Goal: Feedback & Contribution: Contribute content

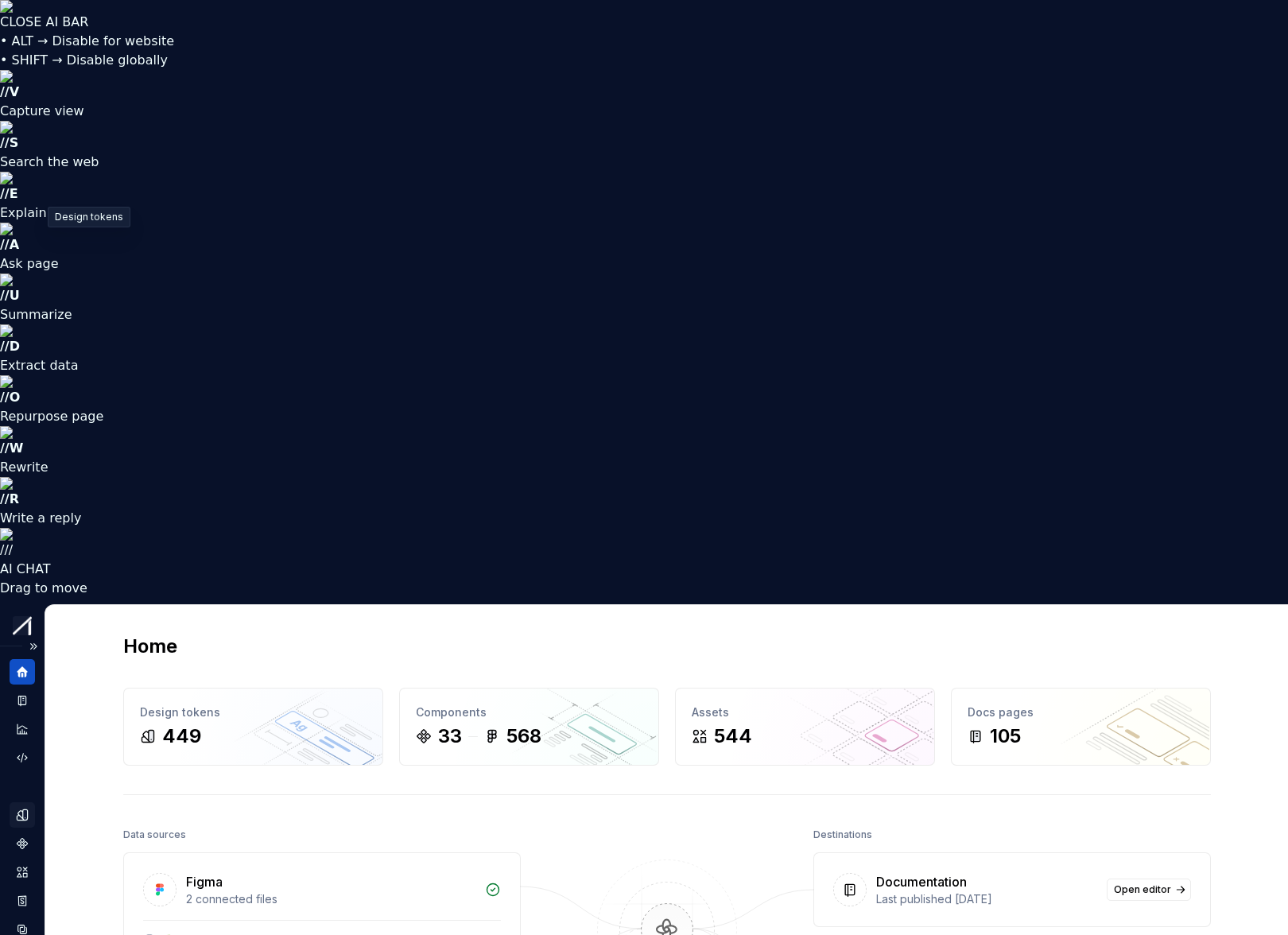
click at [25, 616] on icon "Design tokens" at bounding box center [26, 814] width 5 height 11
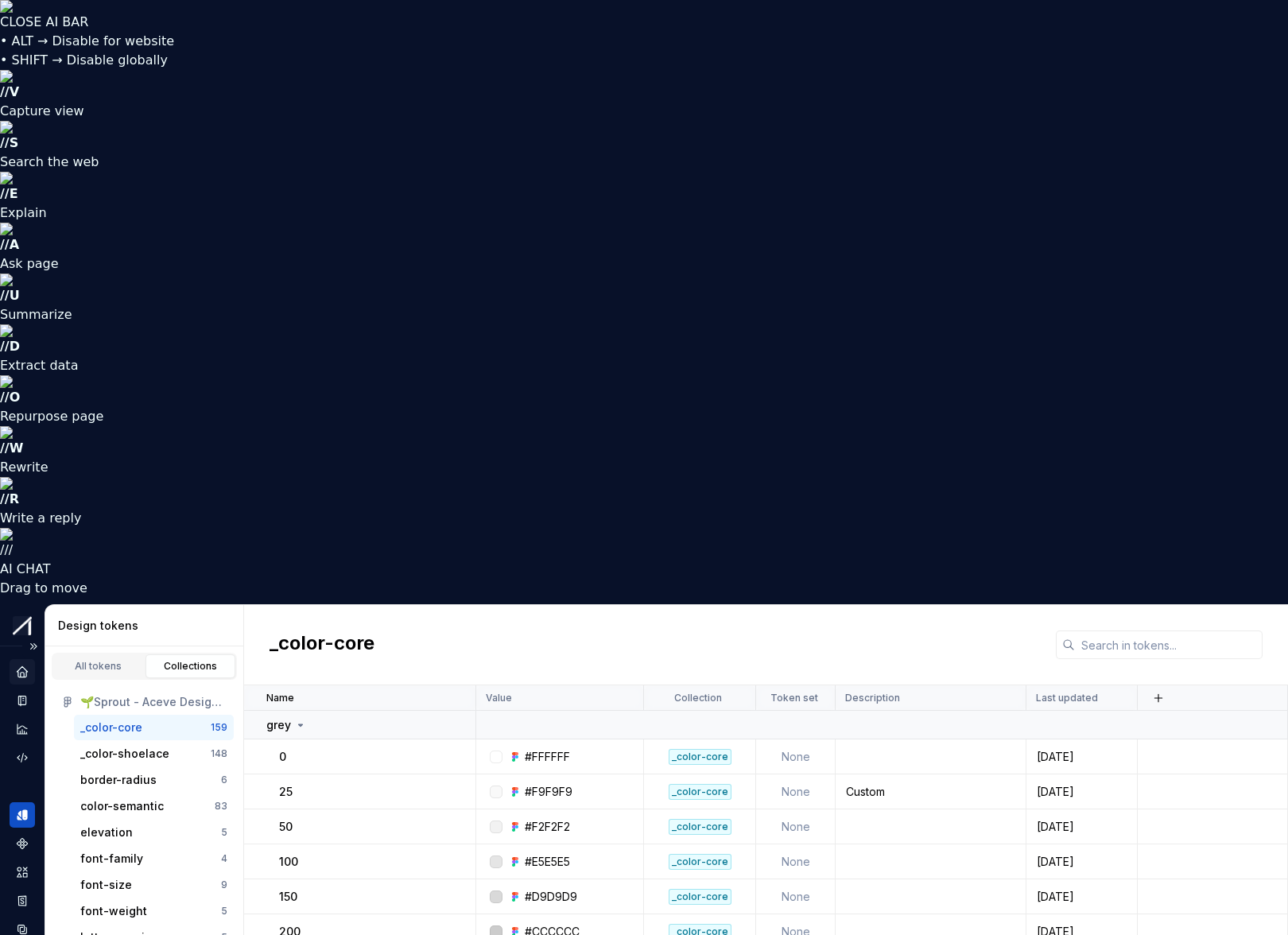
click at [21, 616] on icon "Home" at bounding box center [21, 671] width 14 height 14
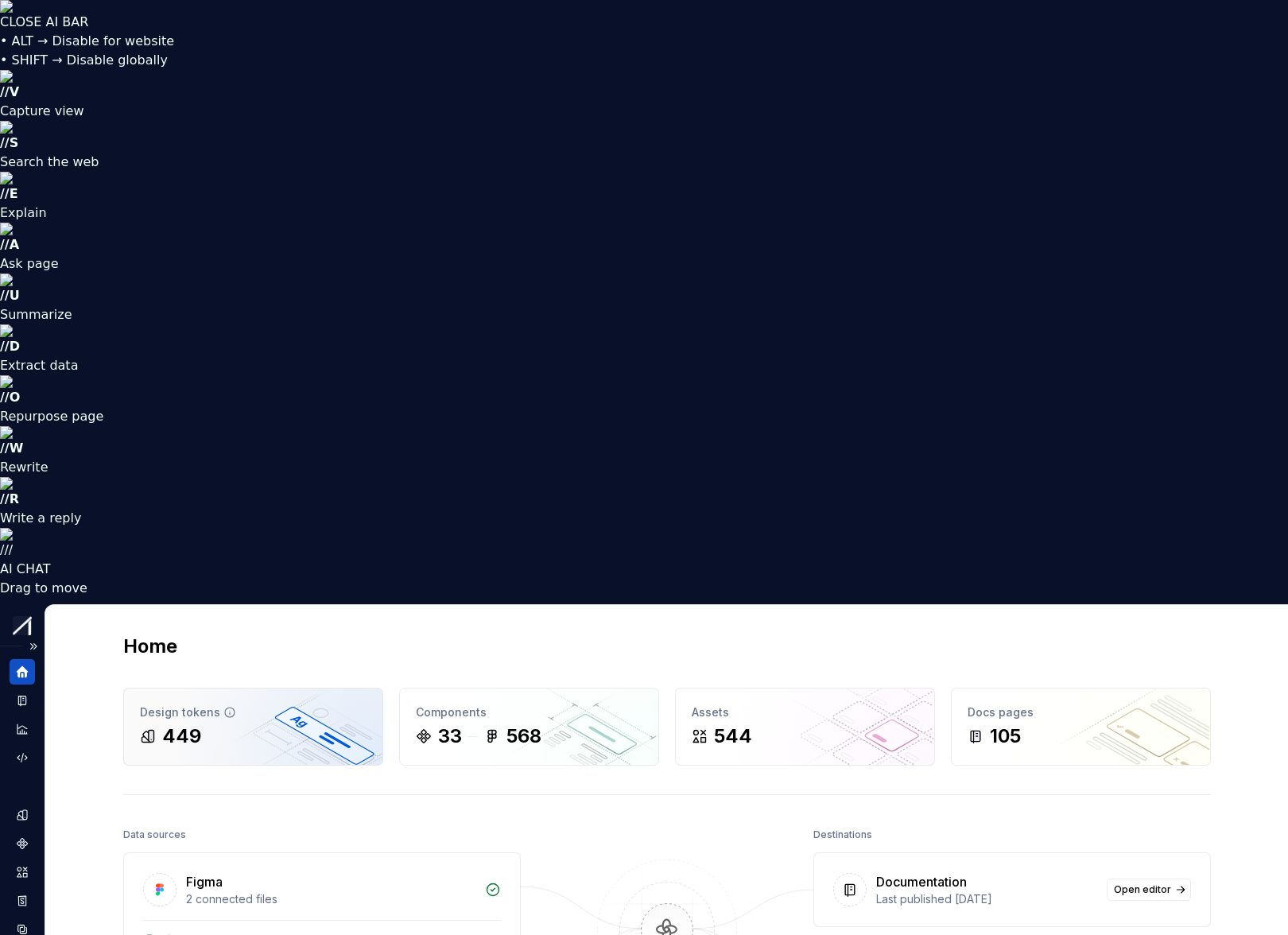
click at [229, 616] on div "449" at bounding box center [253, 736] width 227 height 26
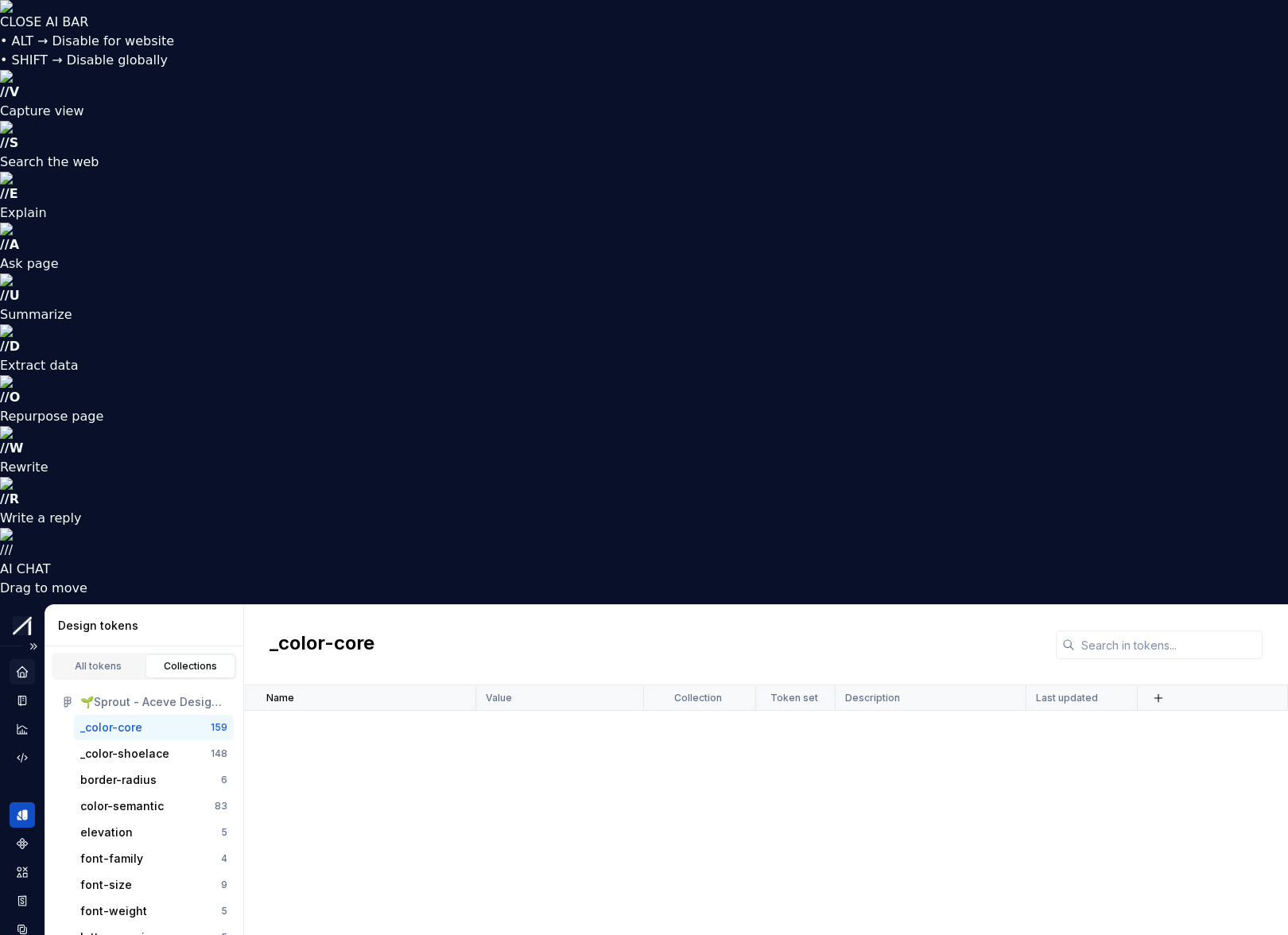
scroll to position [5140, 0]
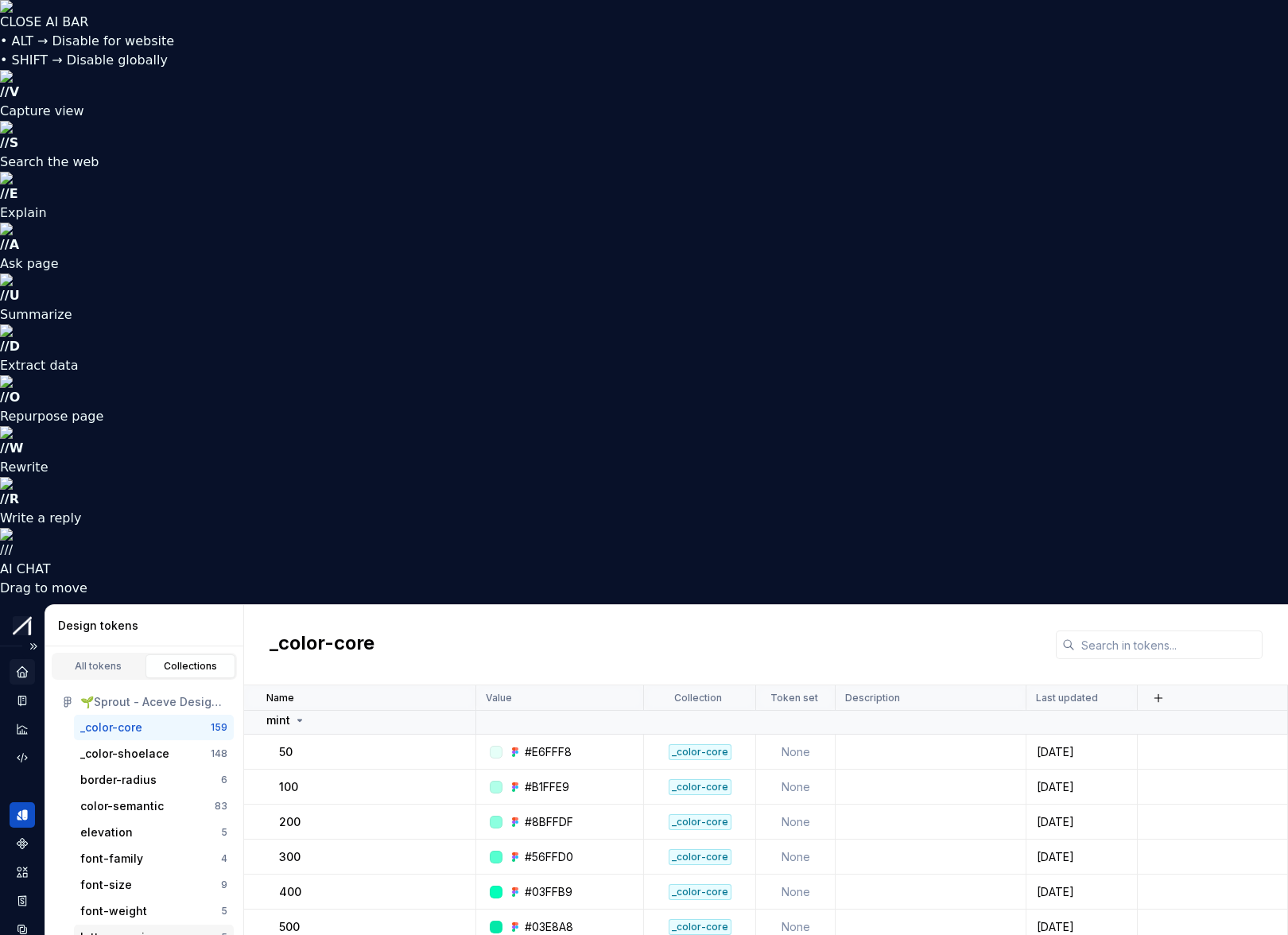
click at [133, 616] on div "letter-spacing" at bounding box center [119, 937] width 79 height 16
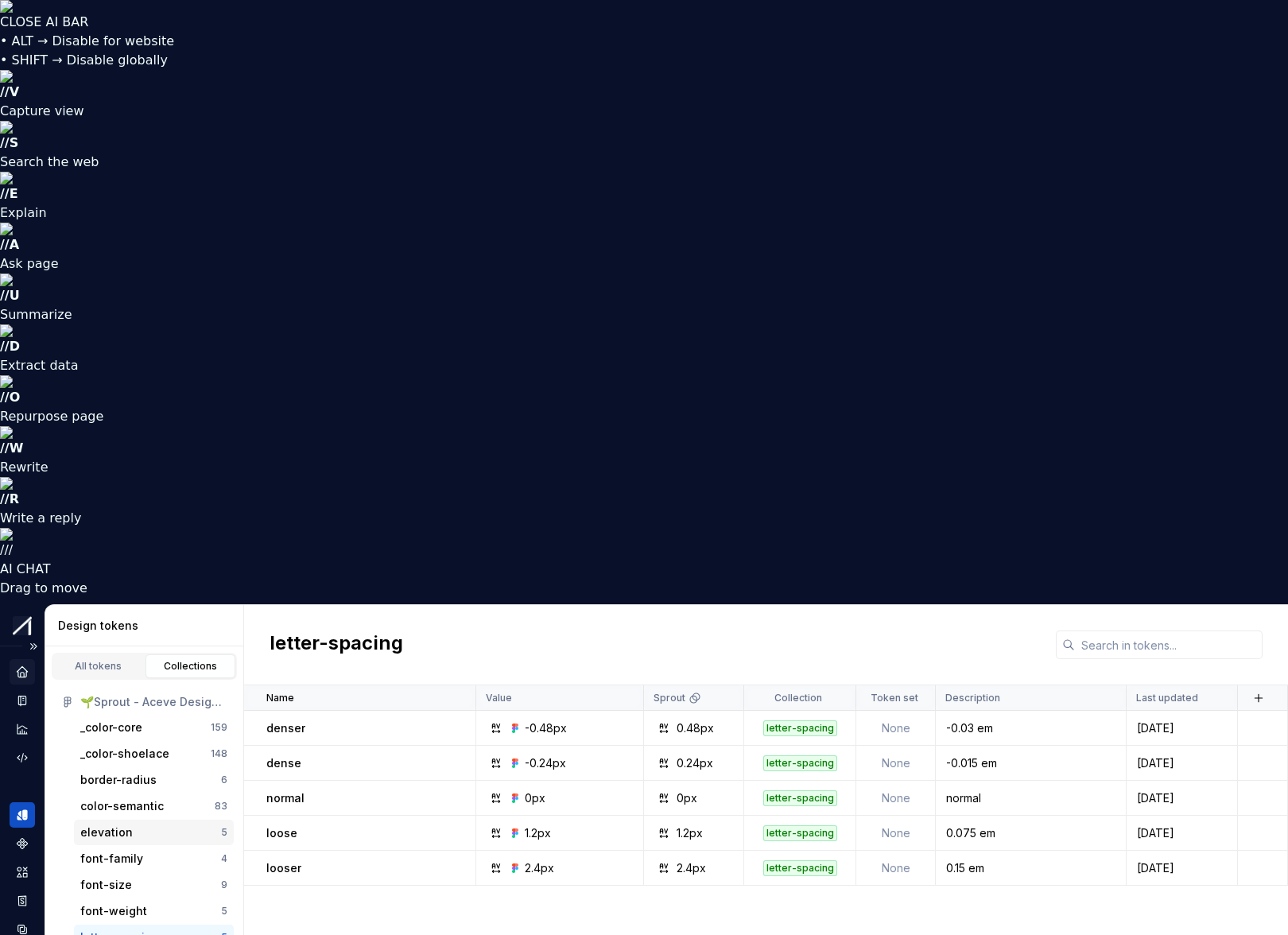
click at [110, 616] on div "elevation" at bounding box center [106, 832] width 53 height 16
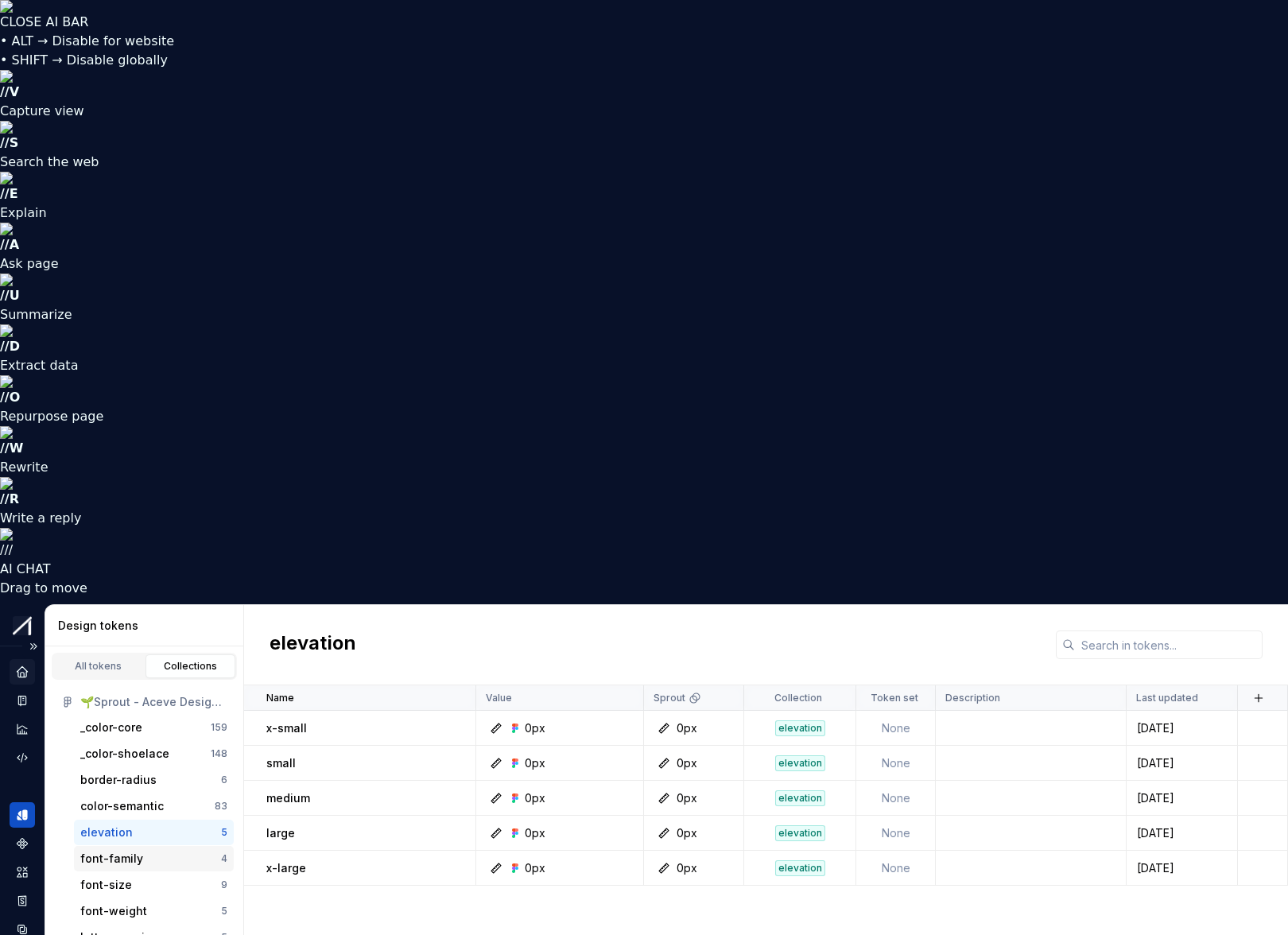
click at [111, 616] on div "font-family" at bounding box center [111, 858] width 63 height 16
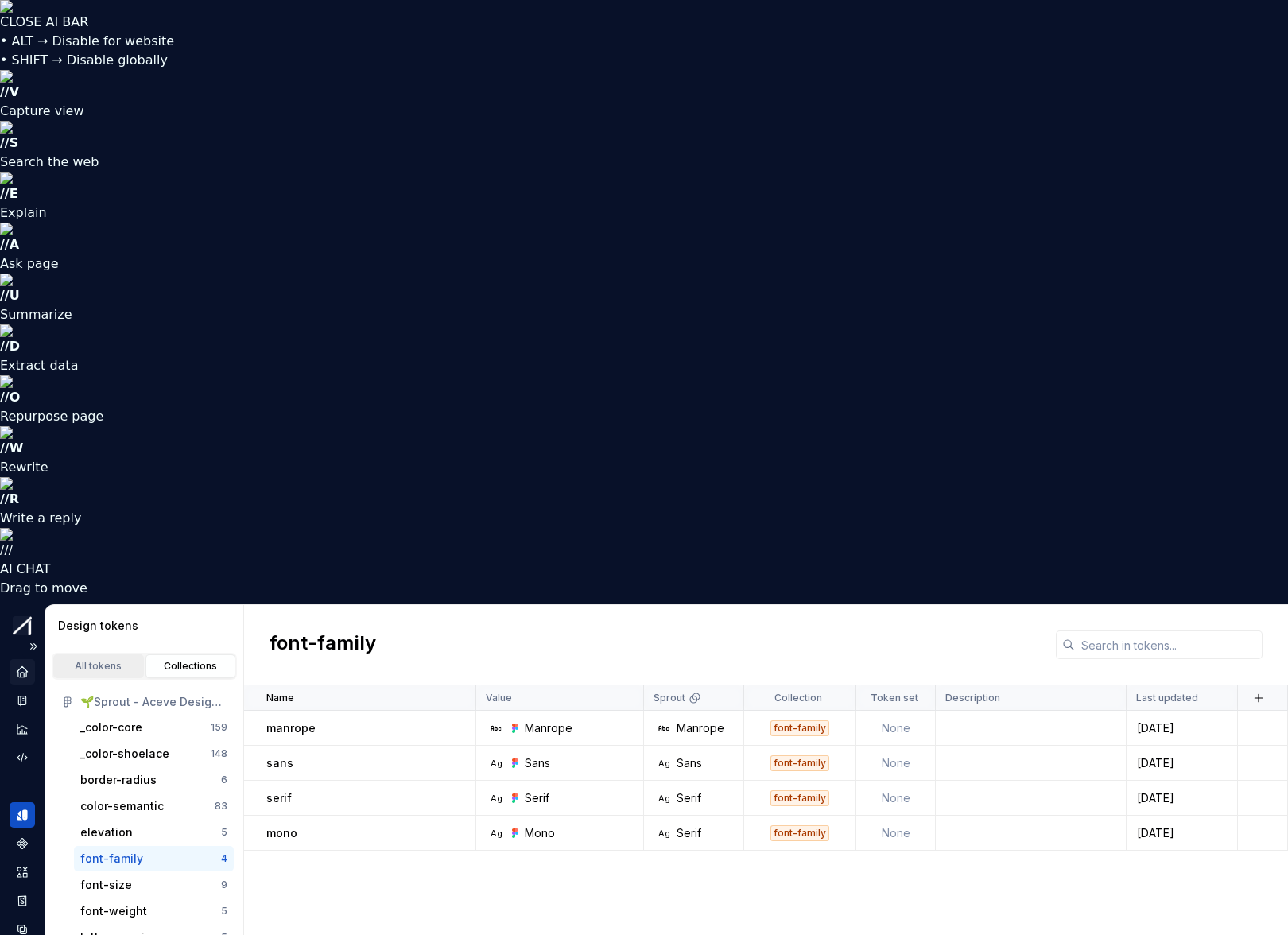
click at [110, 616] on div "All tokens" at bounding box center [98, 666] width 79 height 12
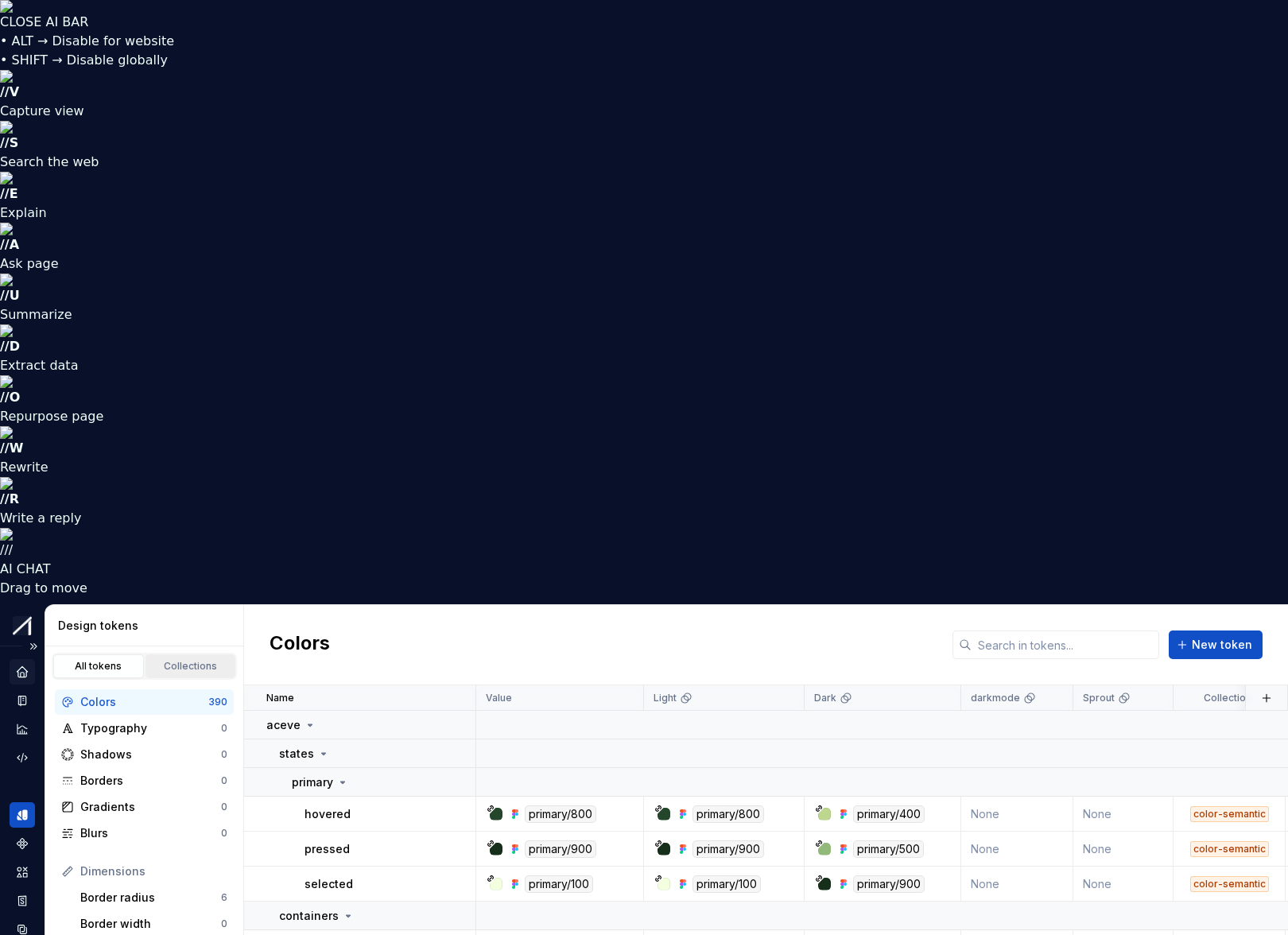
click at [170, 616] on div "Collections" at bounding box center [190, 666] width 79 height 12
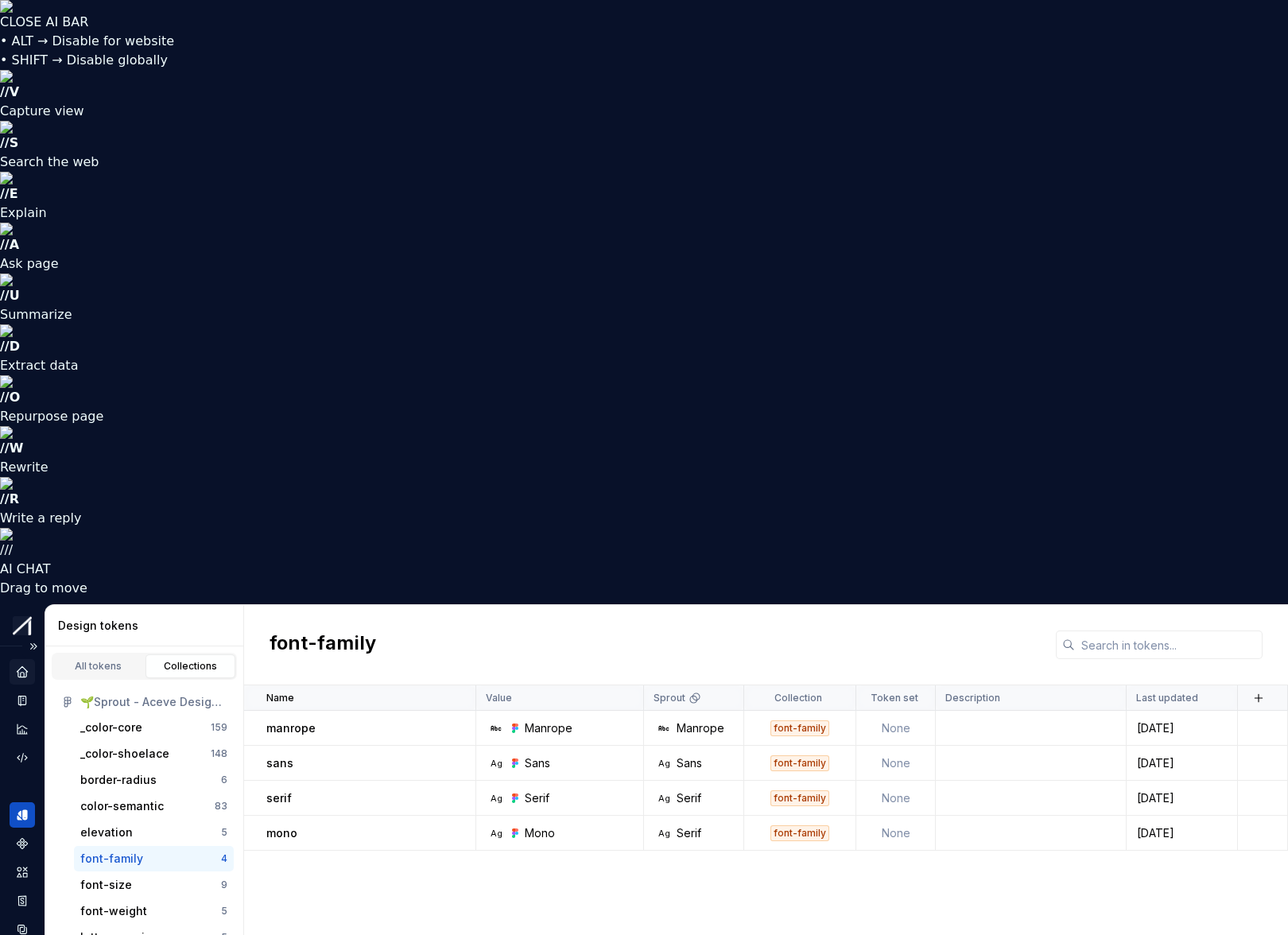
click at [18, 616] on icon "Home" at bounding box center [21, 671] width 11 height 11
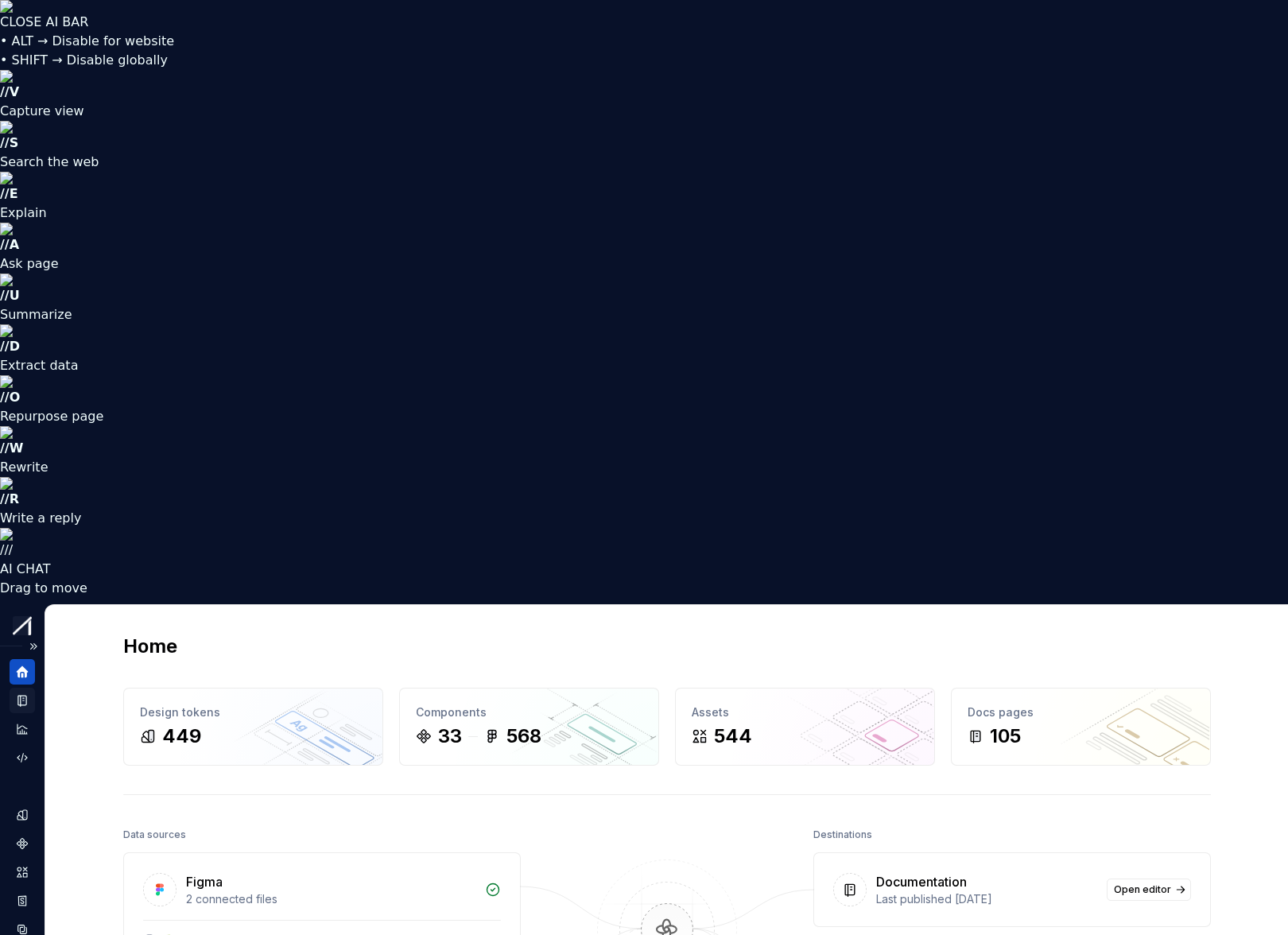
click at [24, 616] on div "Documentation" at bounding box center [22, 700] width 26 height 26
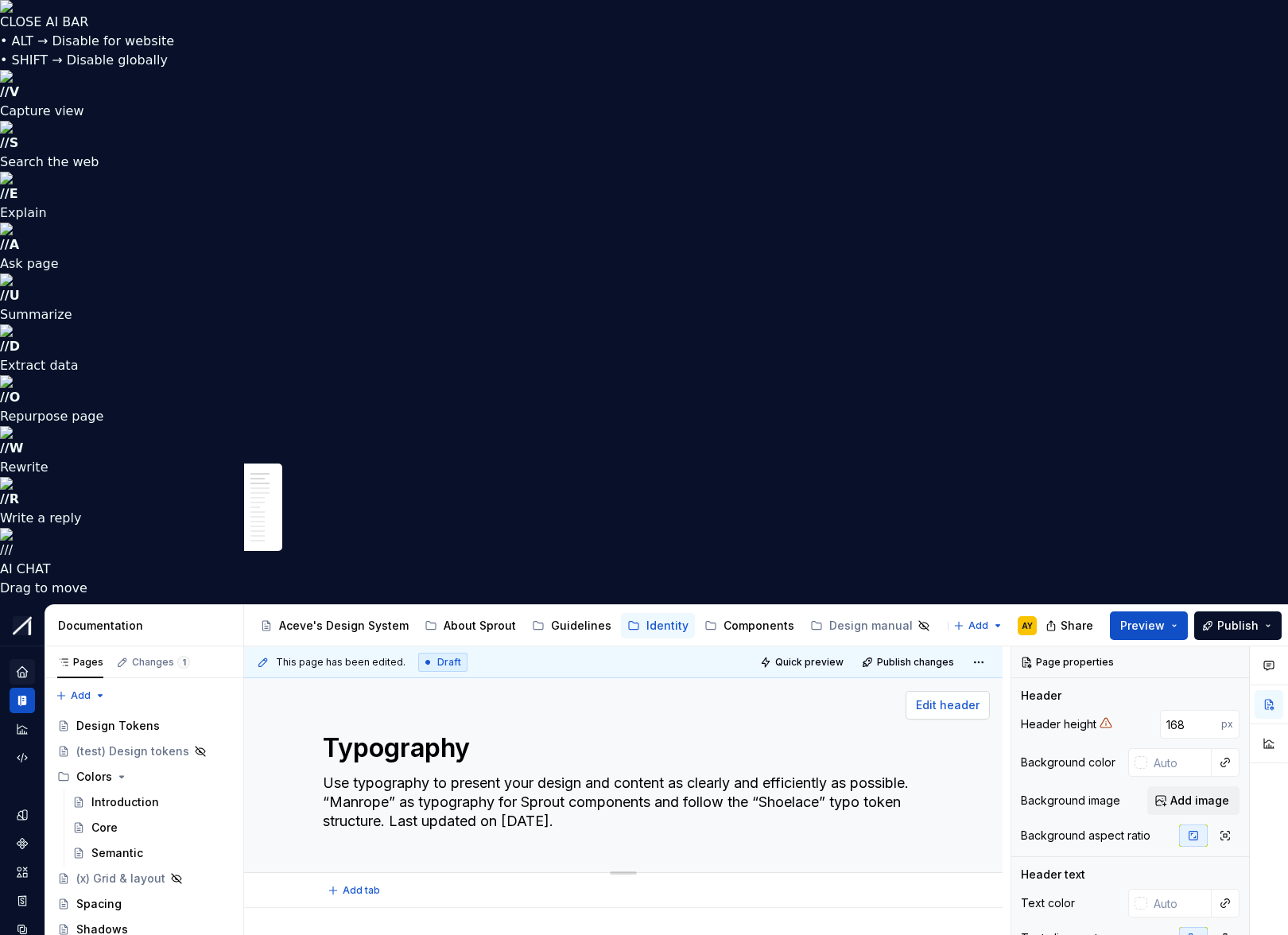
click at [961, 616] on span "Edit header" at bounding box center [948, 704] width 63 height 16
click at [1033, 616] on span "Add image" at bounding box center [1199, 800] width 59 height 16
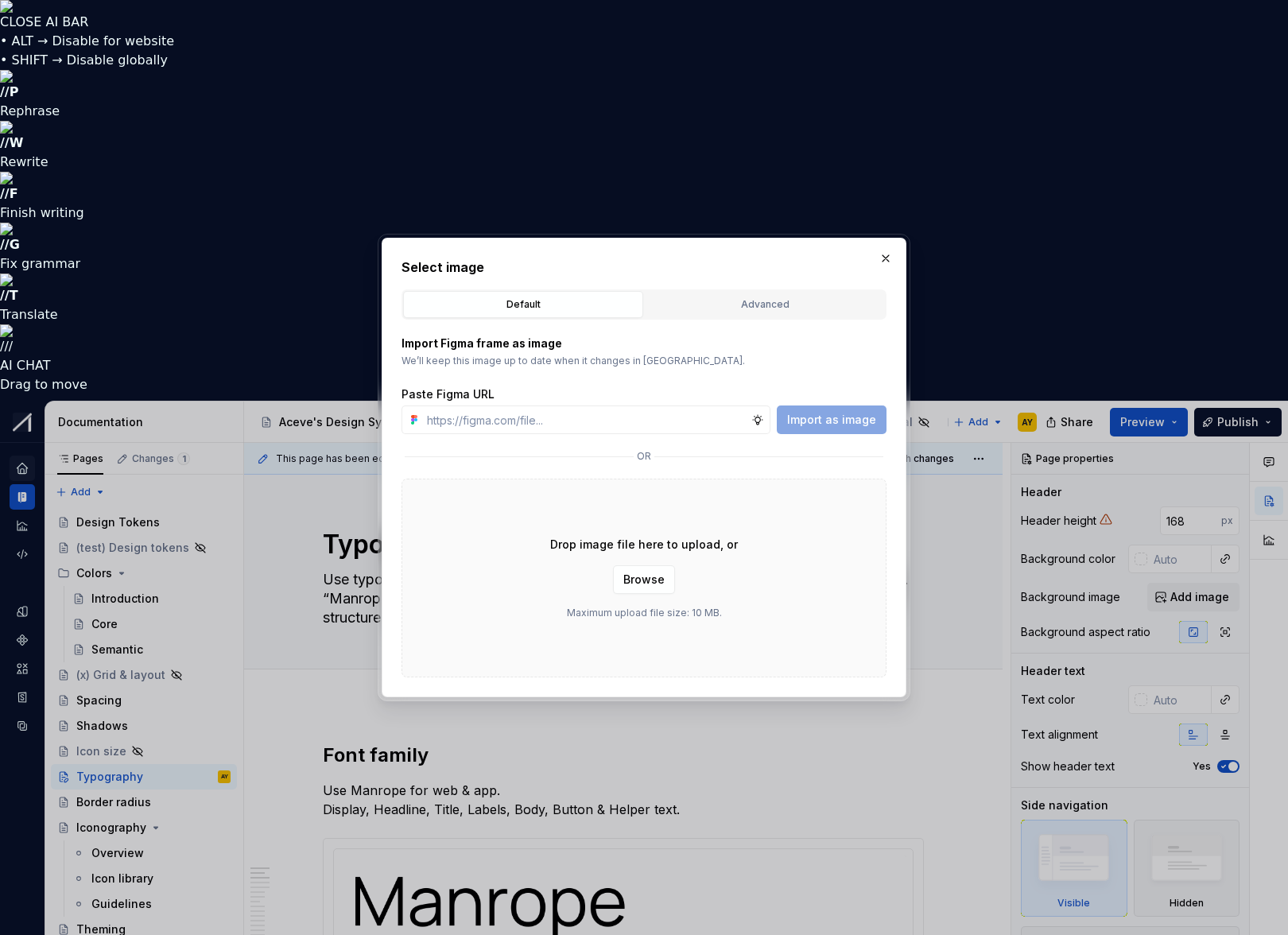
click at [813, 420] on div "Import as image" at bounding box center [831, 419] width 110 height 29
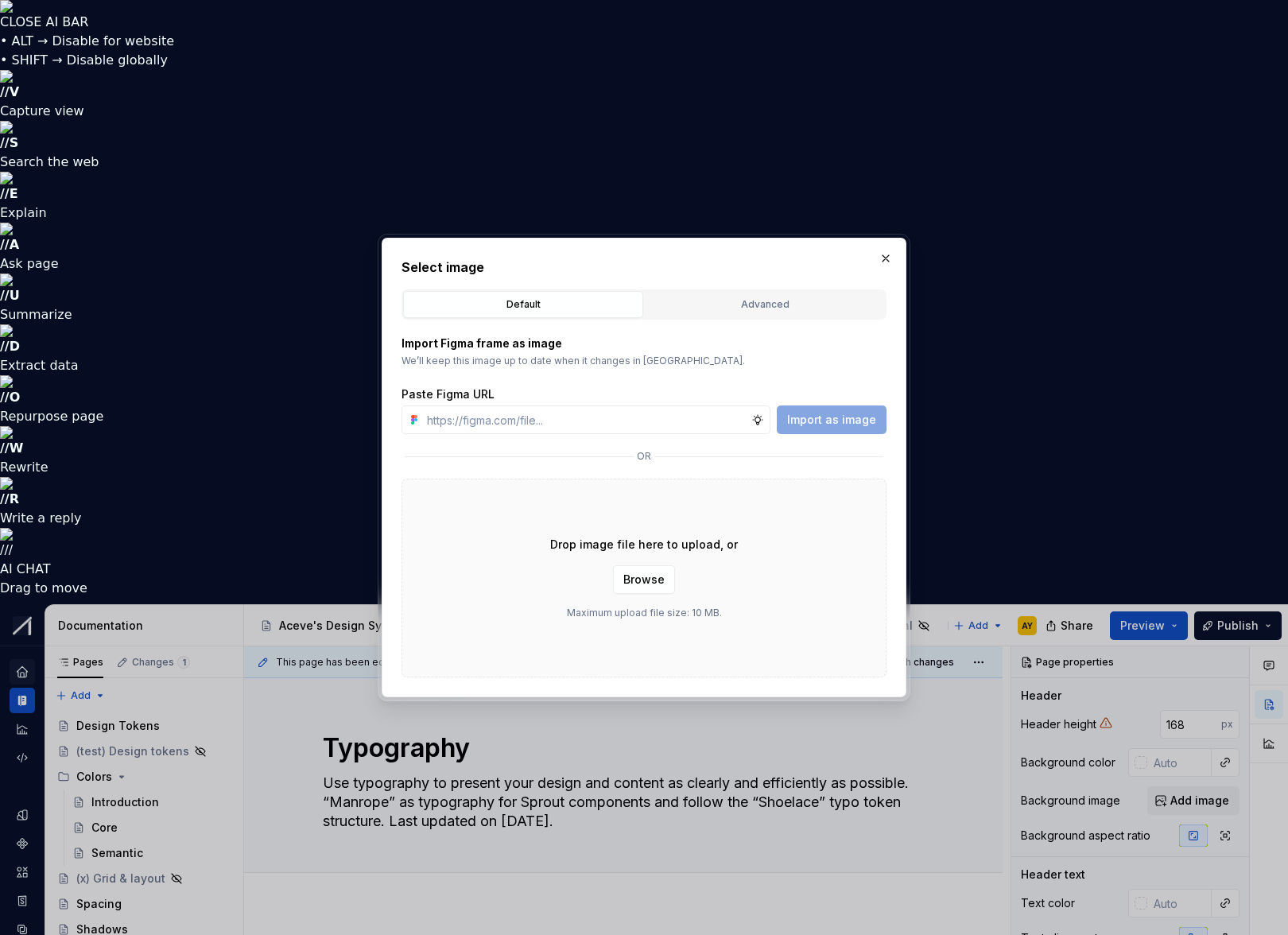
click at [813, 420] on div "Import as image" at bounding box center [831, 419] width 110 height 29
click at [658, 419] on input "text" at bounding box center [585, 419] width 330 height 29
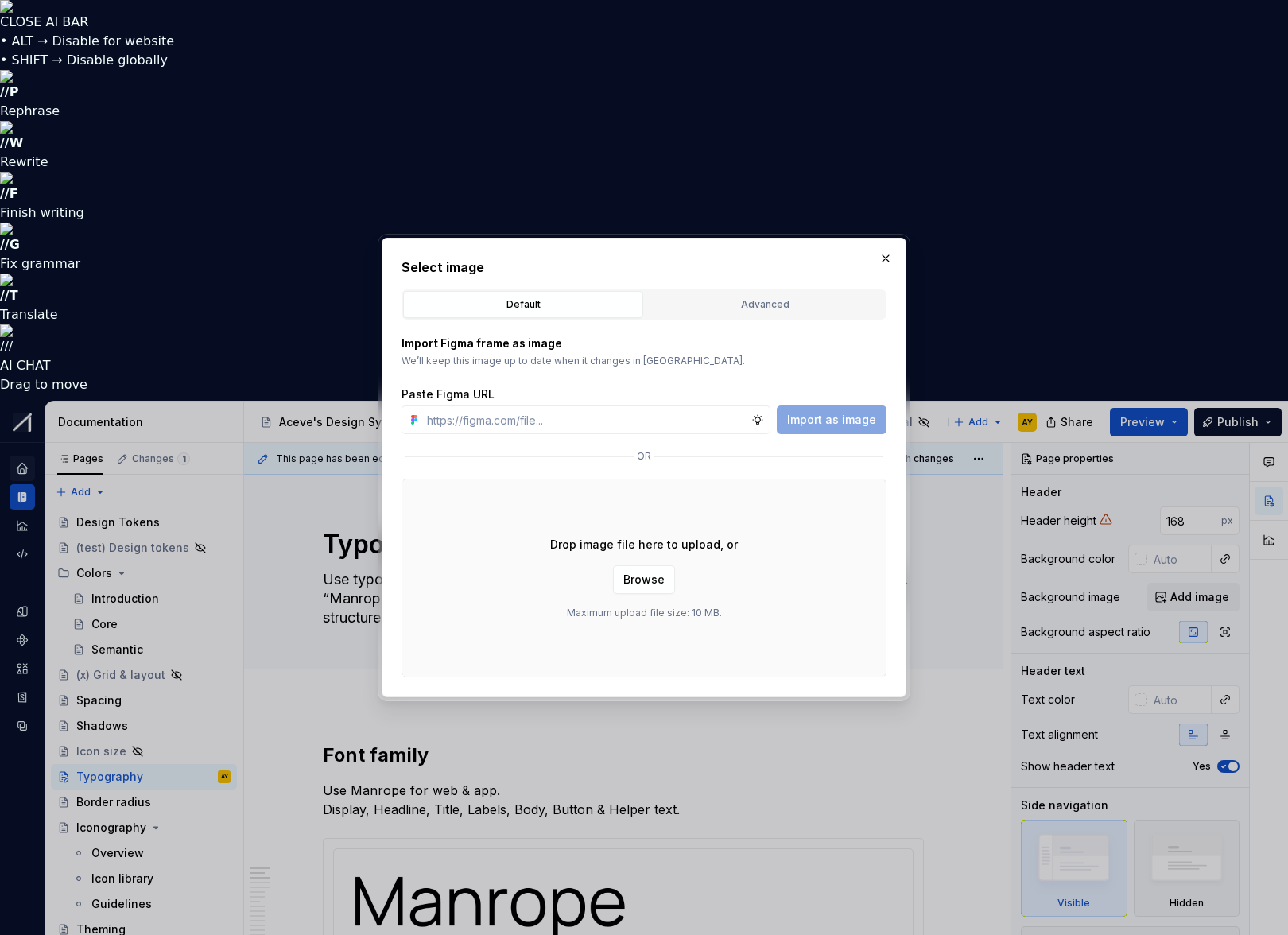
click at [502, 300] on div "Default" at bounding box center [523, 304] width 229 height 16
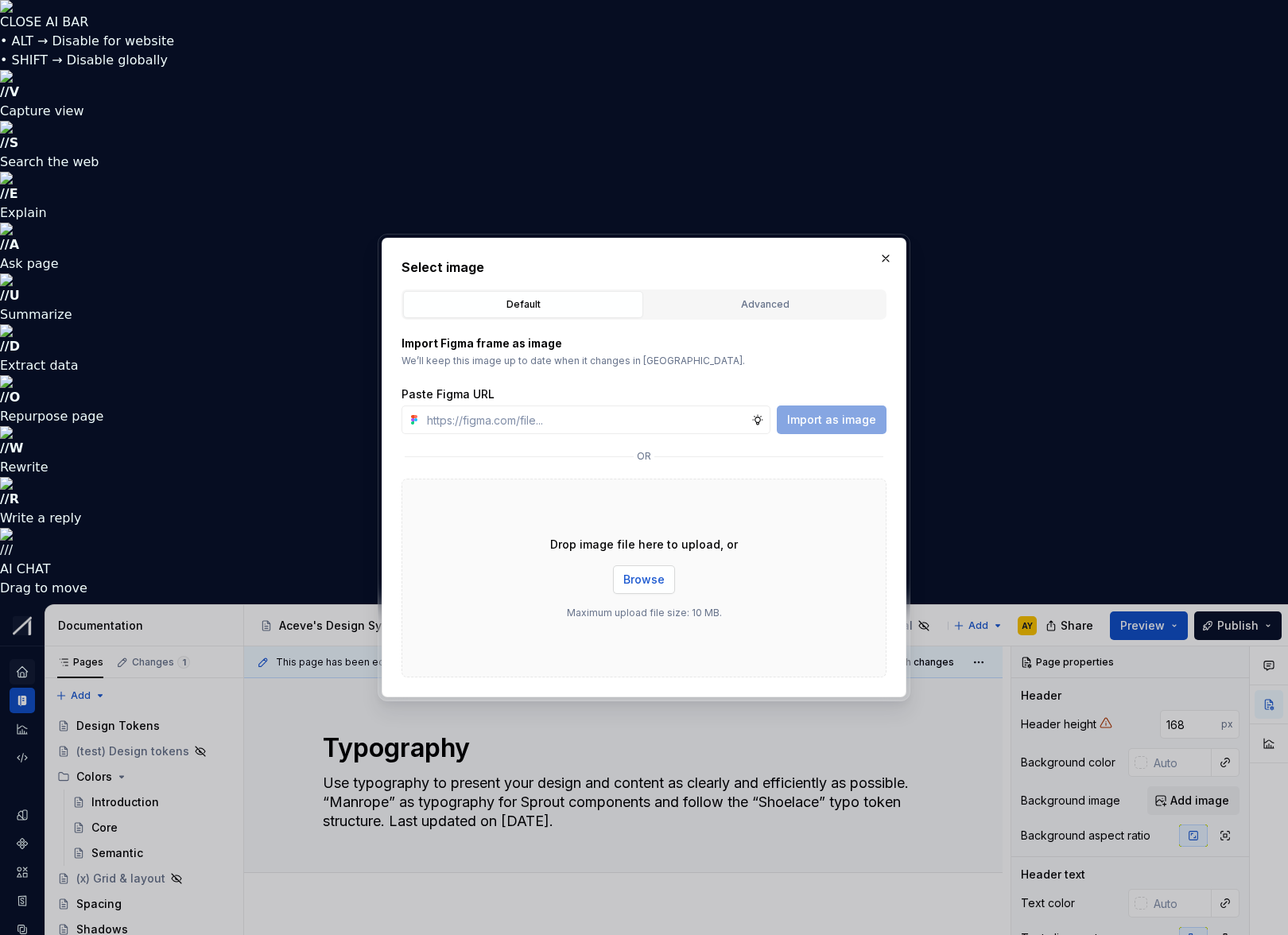
click at [663, 575] on span "Browse" at bounding box center [644, 579] width 41 height 16
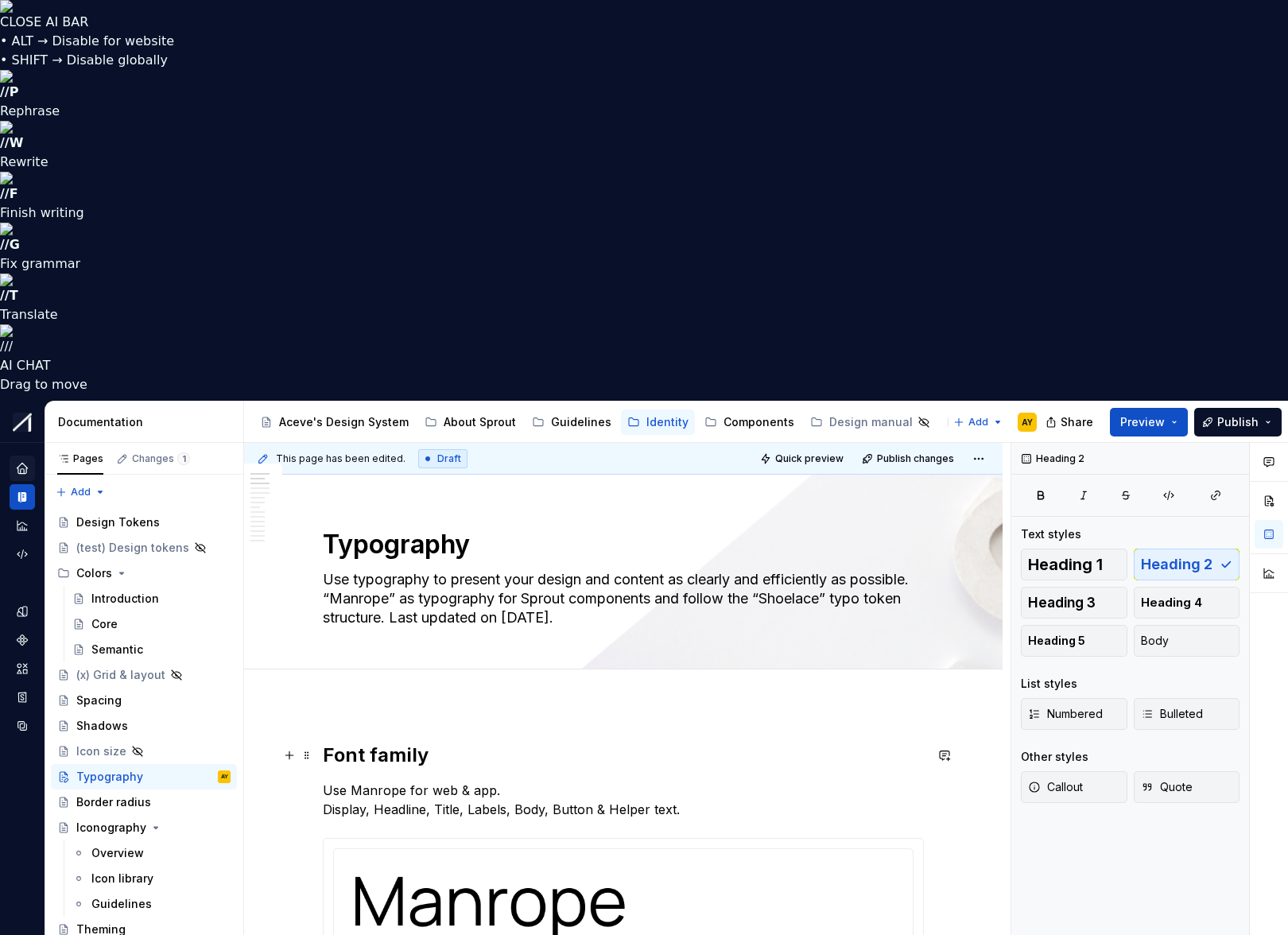
click at [878, 616] on h2 "Font family" at bounding box center [624, 755] width 602 height 26
click at [902, 567] on textarea "Use typography to present your design and content as clearly and efficiently as…" at bounding box center [621, 598] width 602 height 63
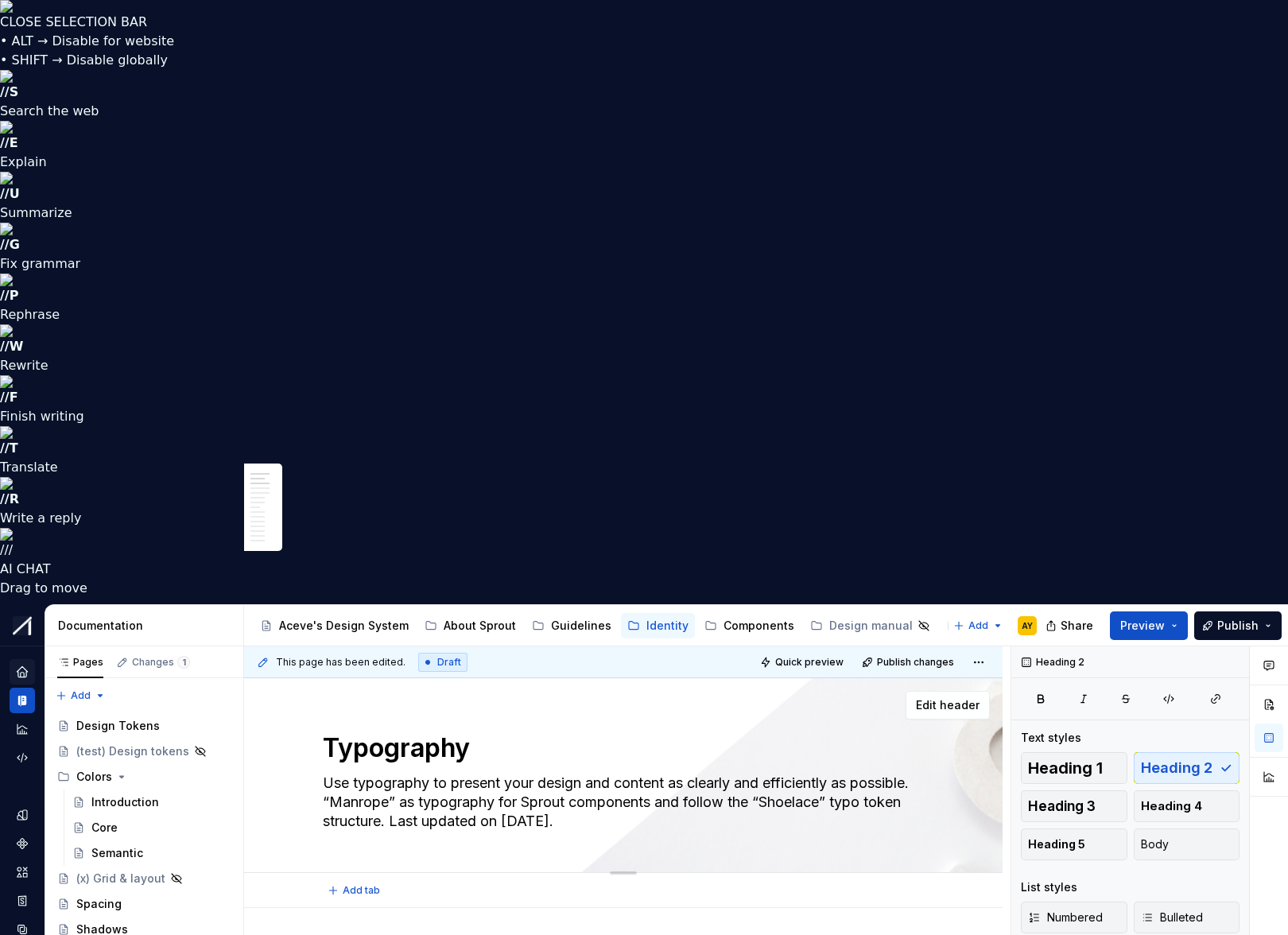
click at [808, 616] on div "Edit header" at bounding box center [616, 705] width 746 height 29
click at [974, 616] on span "Edit header" at bounding box center [948, 704] width 63 height 16
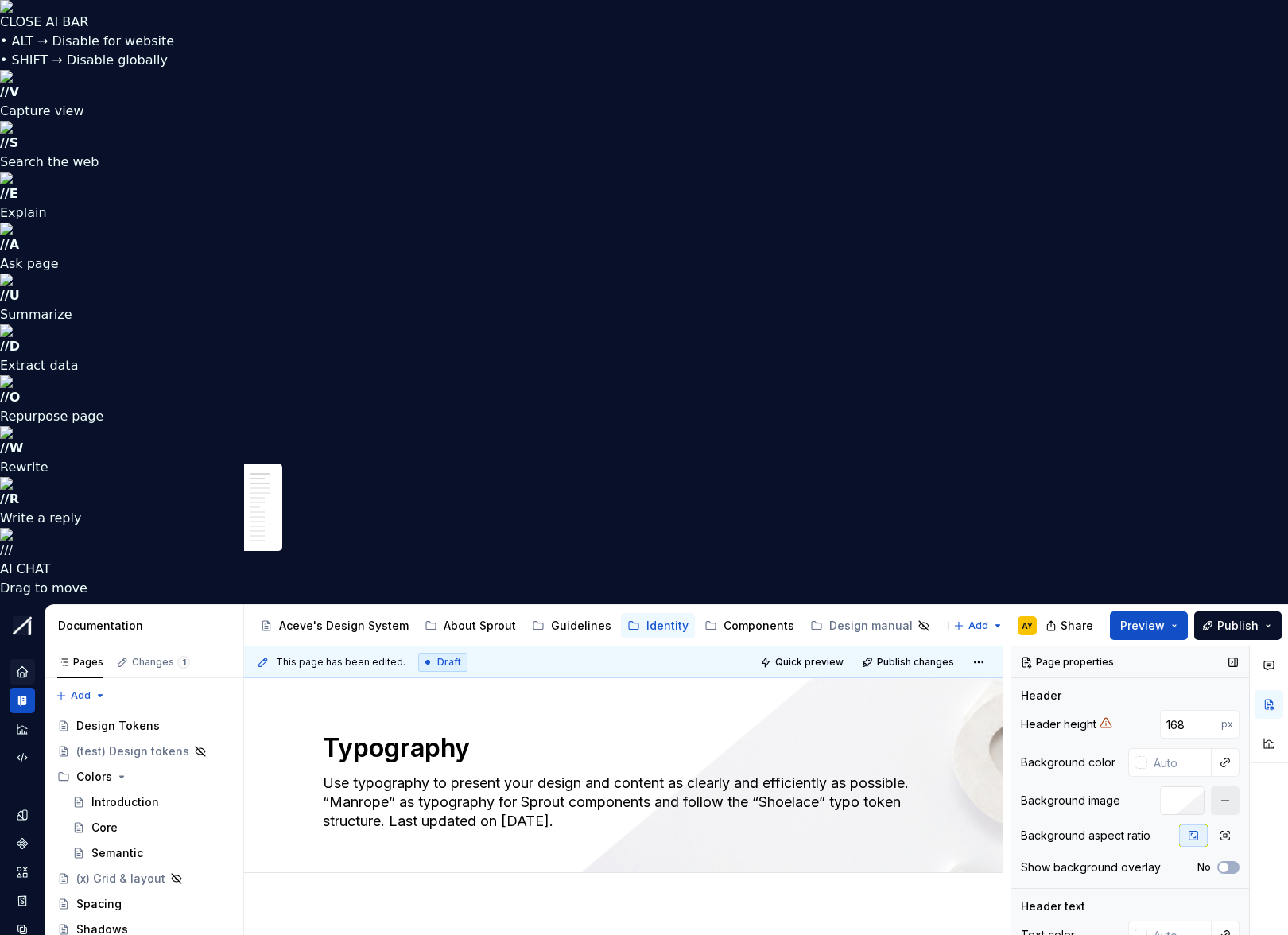
click at [1033, 616] on button "button" at bounding box center [1225, 800] width 29 height 29
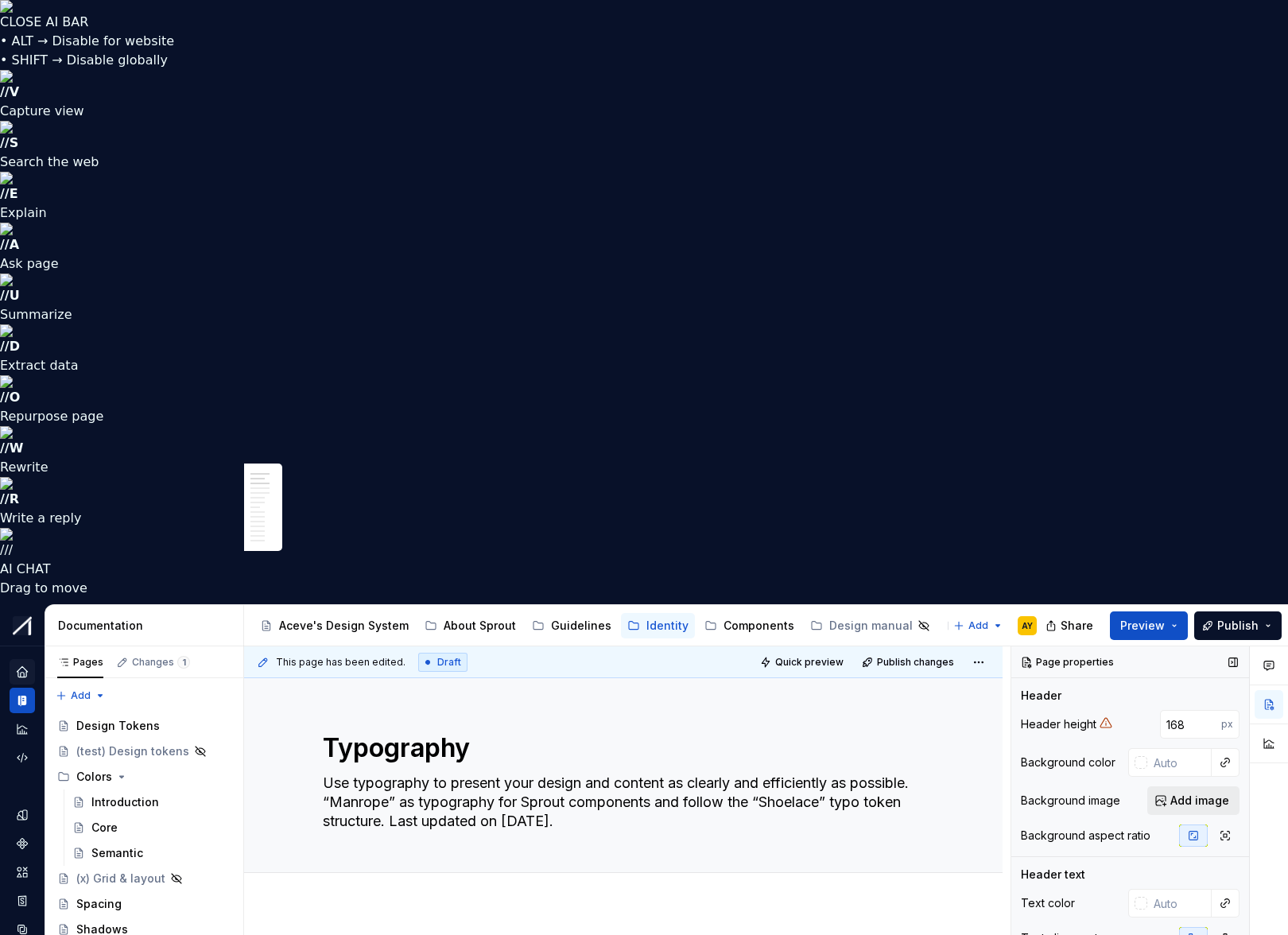
click at [1033, 616] on span "Add image" at bounding box center [1199, 800] width 59 height 16
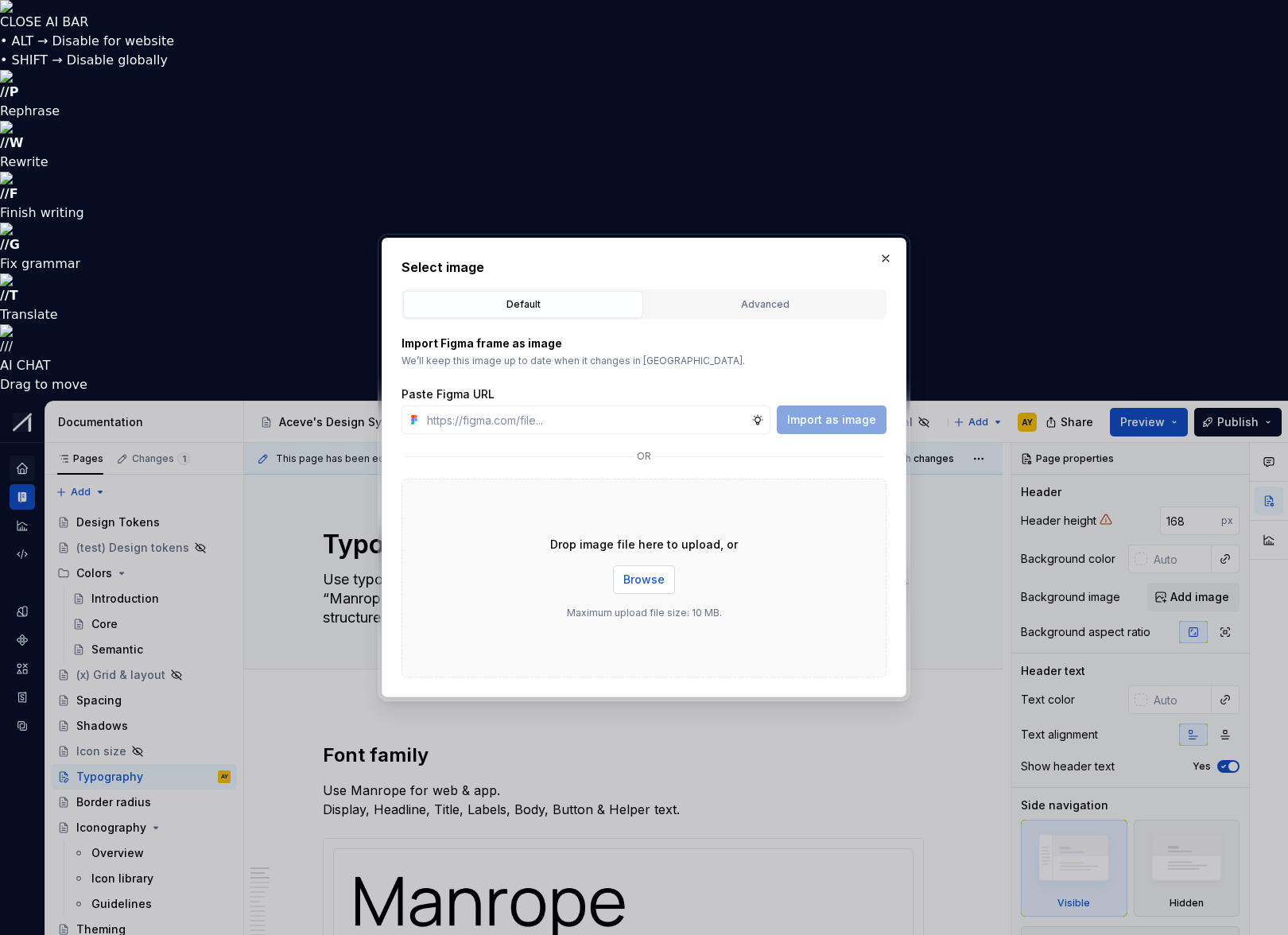
click at [647, 569] on button "Browse" at bounding box center [644, 579] width 62 height 29
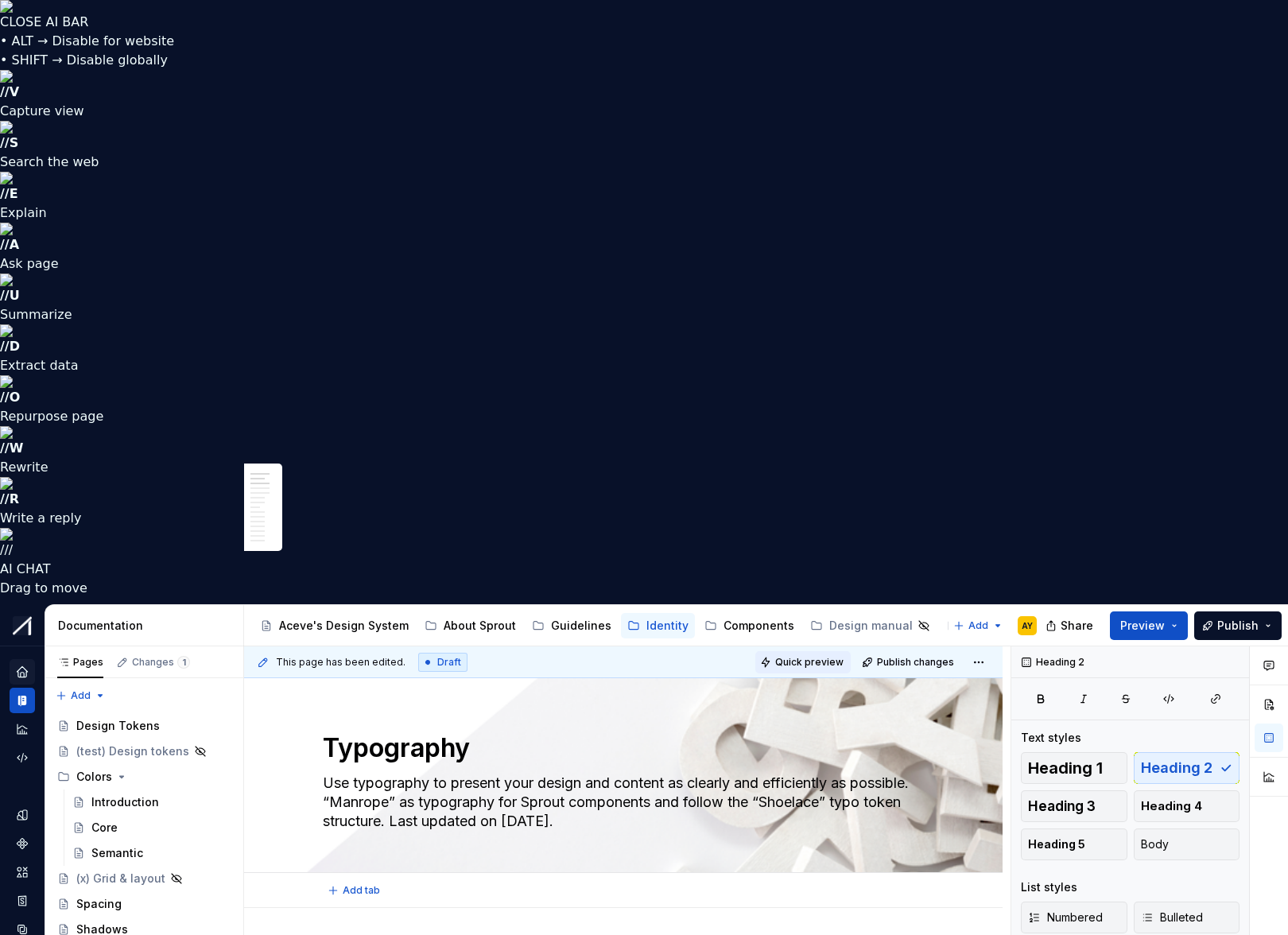
click at [830, 616] on span "Quick preview" at bounding box center [809, 662] width 68 height 12
click at [972, 616] on span "Edit header" at bounding box center [948, 704] width 63 height 16
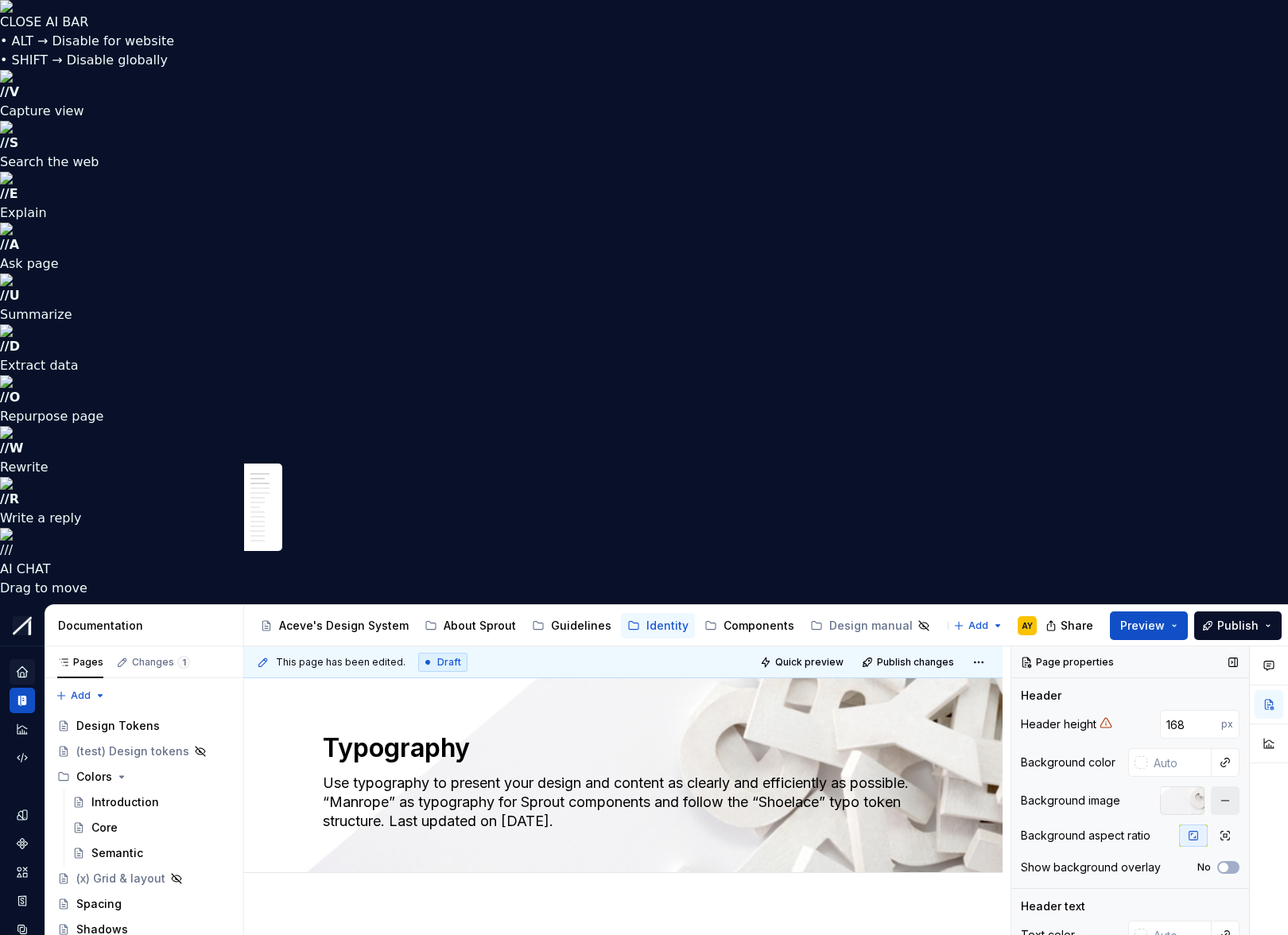
click at [1033, 616] on button "button" at bounding box center [1225, 800] width 29 height 29
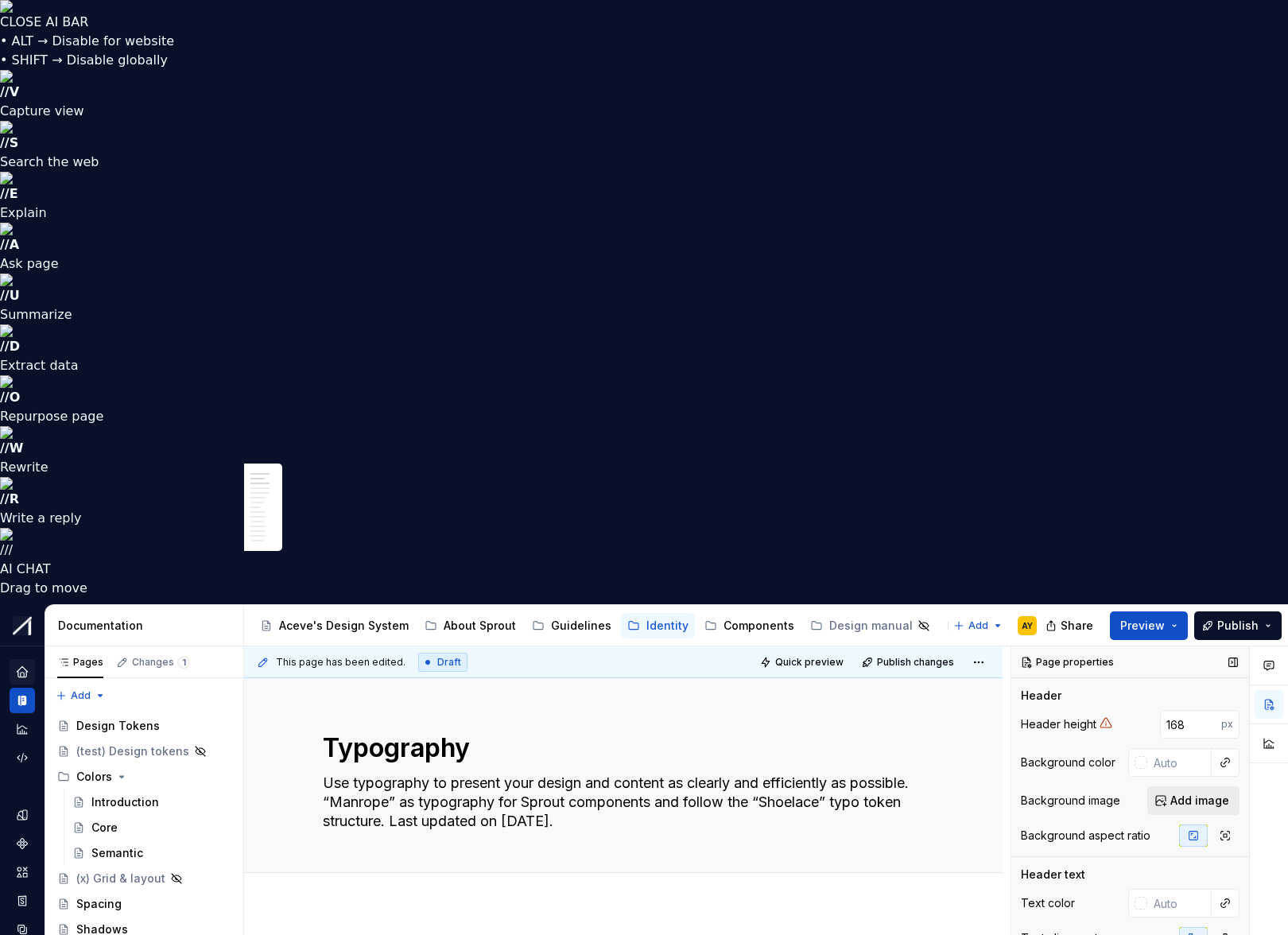
click at [1033, 616] on span "Add image" at bounding box center [1199, 800] width 59 height 16
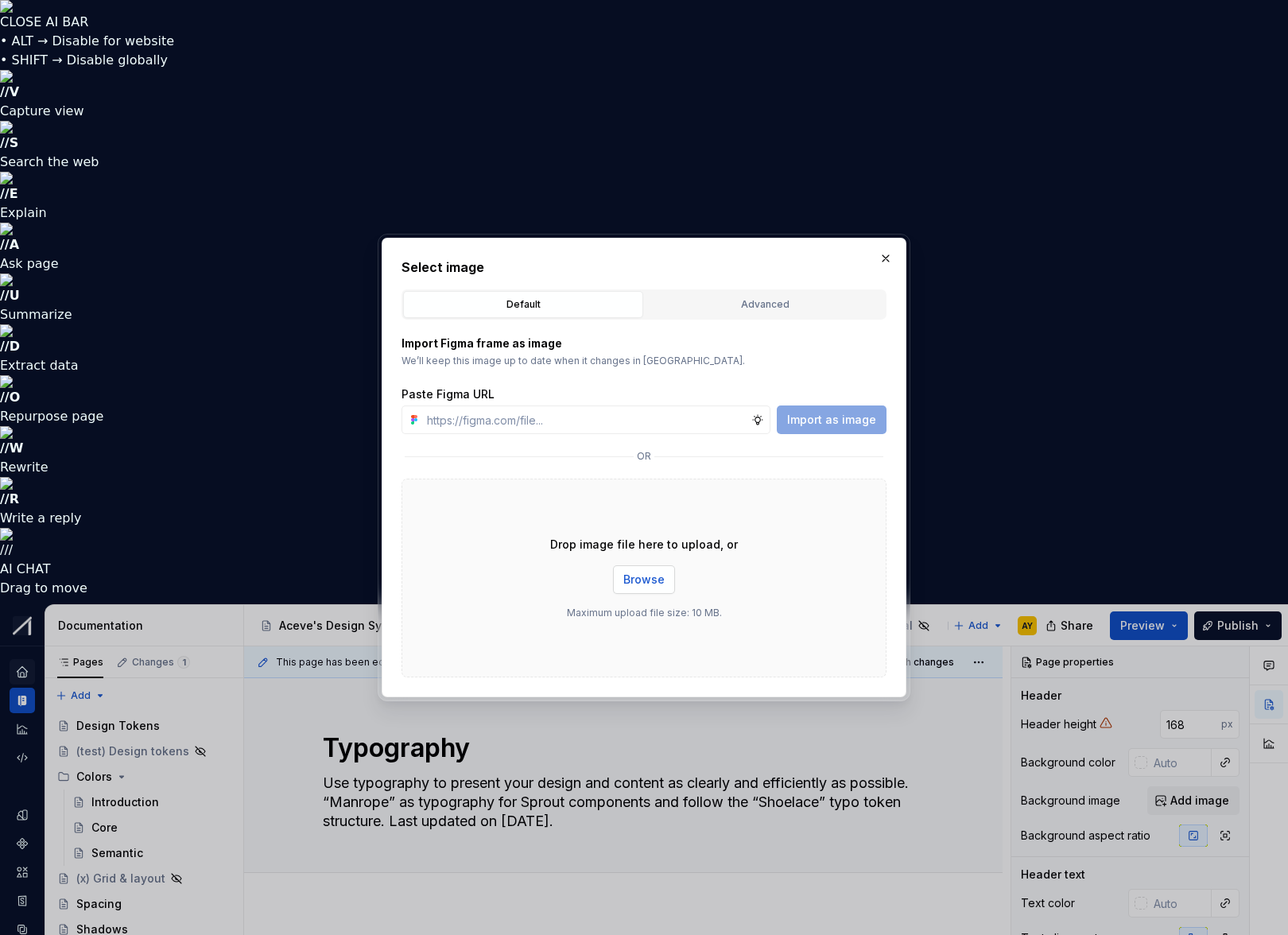
click at [635, 588] on button "Browse" at bounding box center [644, 579] width 62 height 29
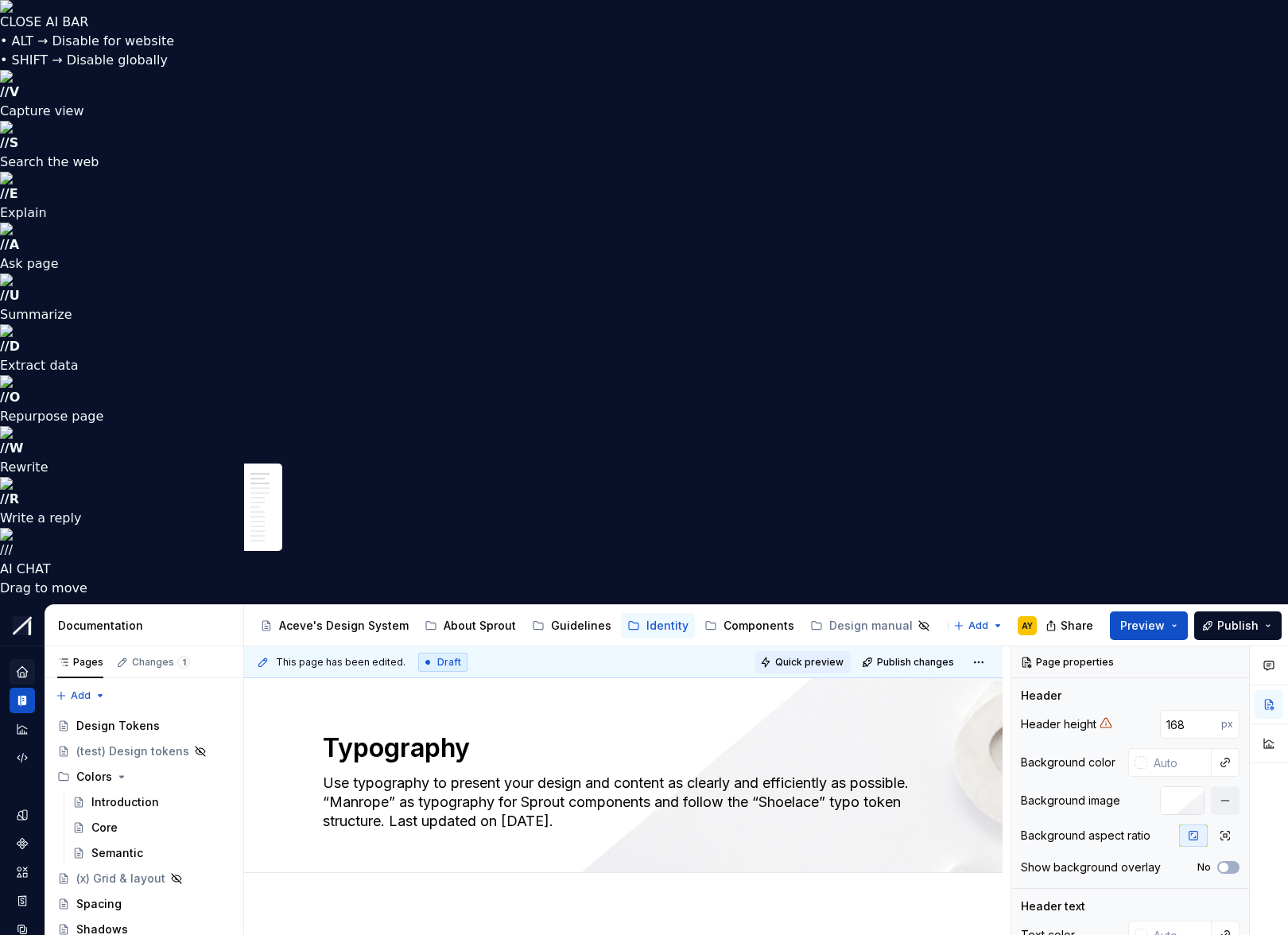
click at [828, 616] on span "Quick preview" at bounding box center [809, 662] width 68 height 12
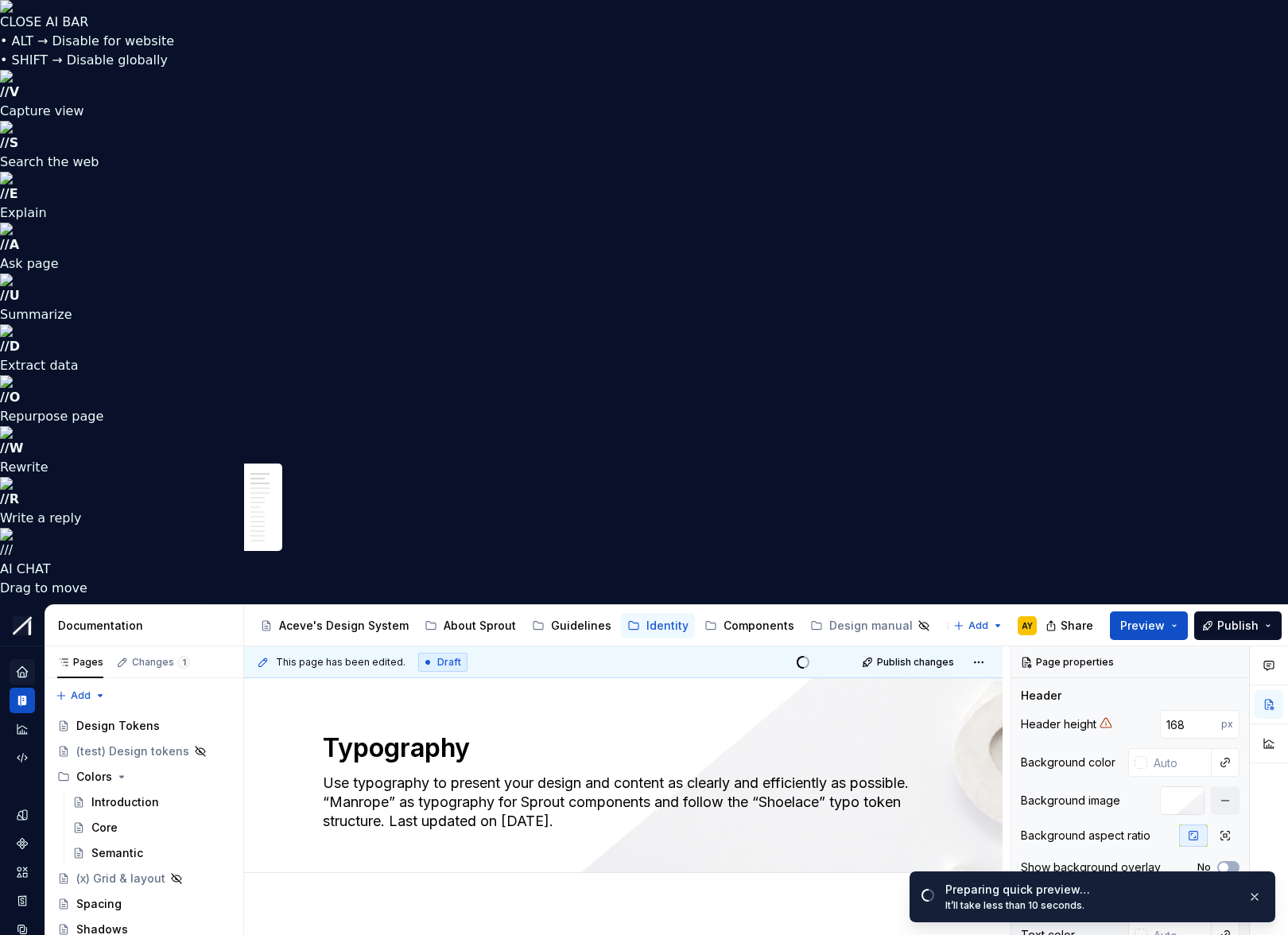
scroll to position [423, 0]
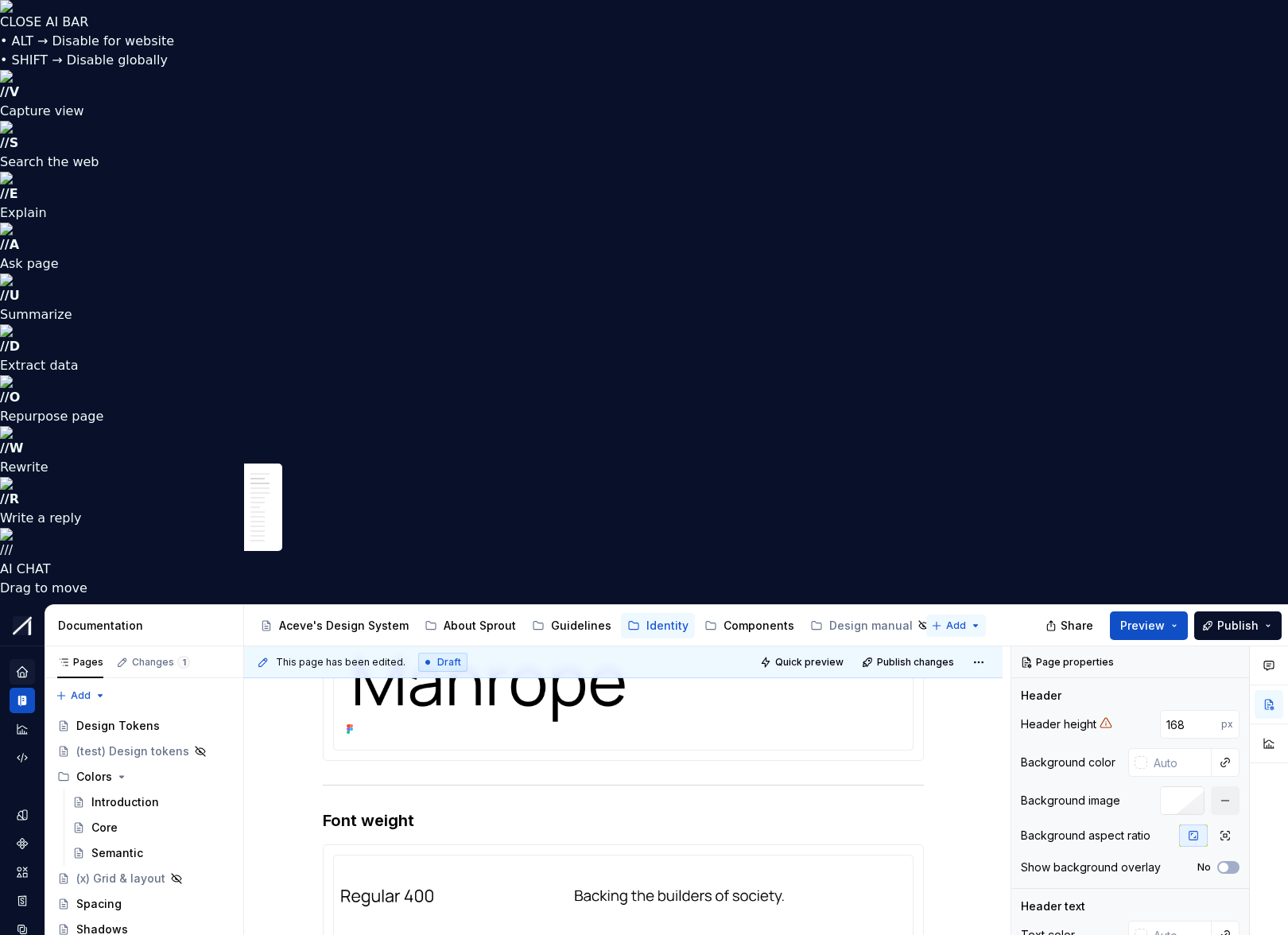
type textarea "*"
